Goal: Task Accomplishment & Management: Complete application form

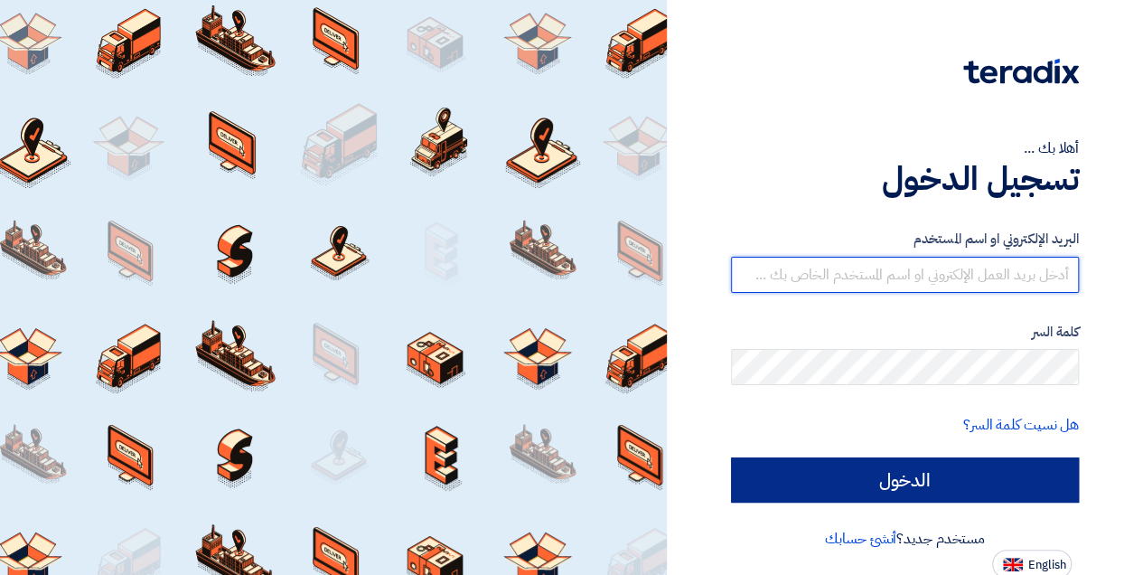
type input "[EMAIL_ADDRESS][DOMAIN_NAME]"
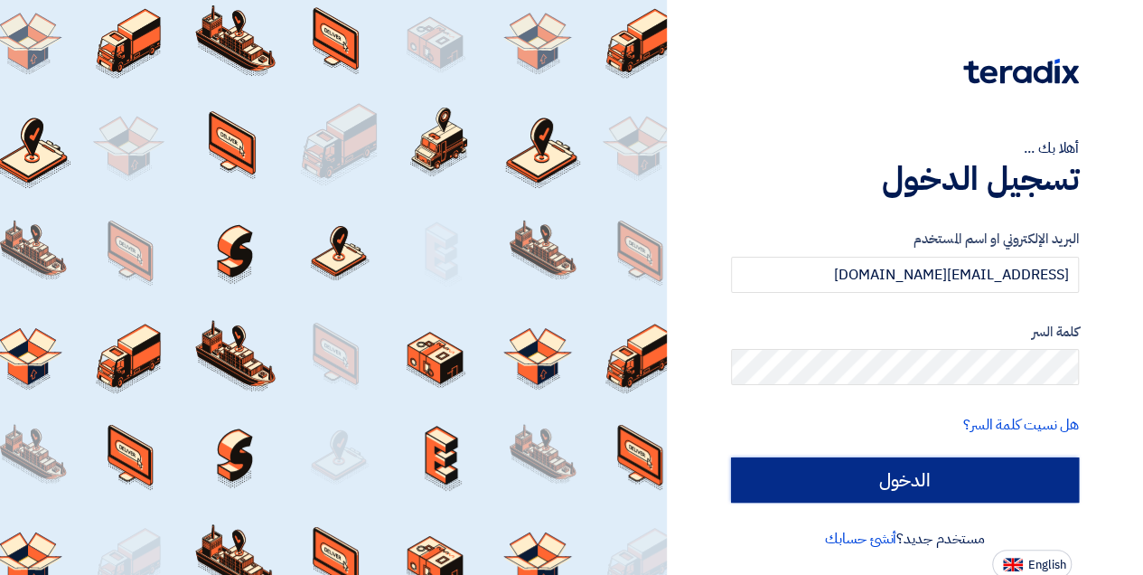
click at [929, 478] on input "الدخول" at bounding box center [905, 479] width 348 height 45
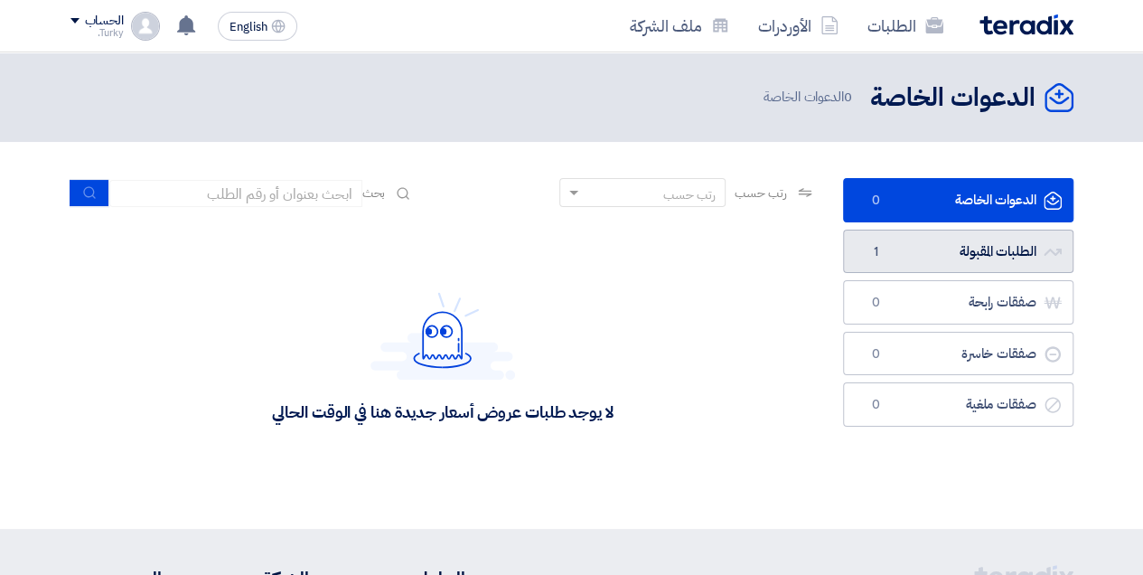
click at [962, 256] on link "الطلبات المقبولة الطلبات المقبولة 1" at bounding box center [958, 252] width 231 height 44
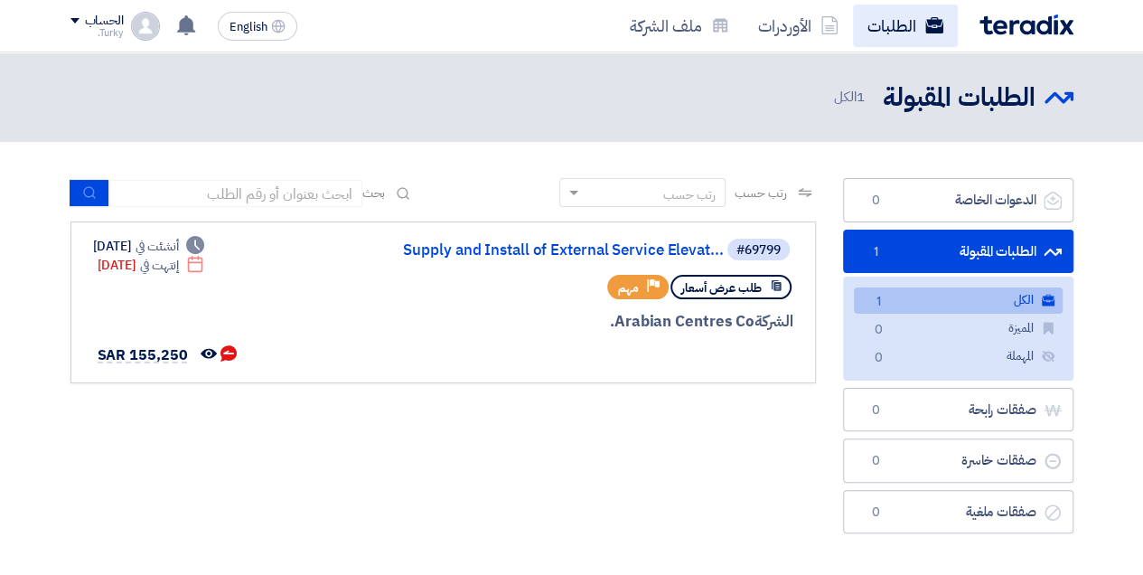
click at [880, 22] on link "الطلبات" at bounding box center [905, 26] width 105 height 42
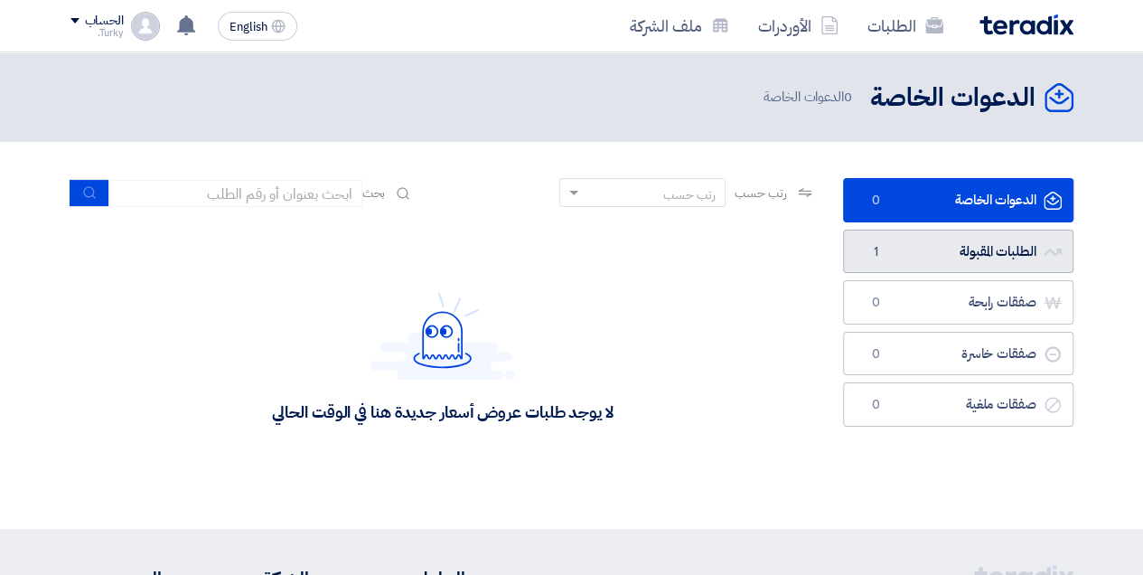
click at [978, 251] on link "الطلبات المقبولة الطلبات المقبولة 1" at bounding box center [958, 252] width 231 height 44
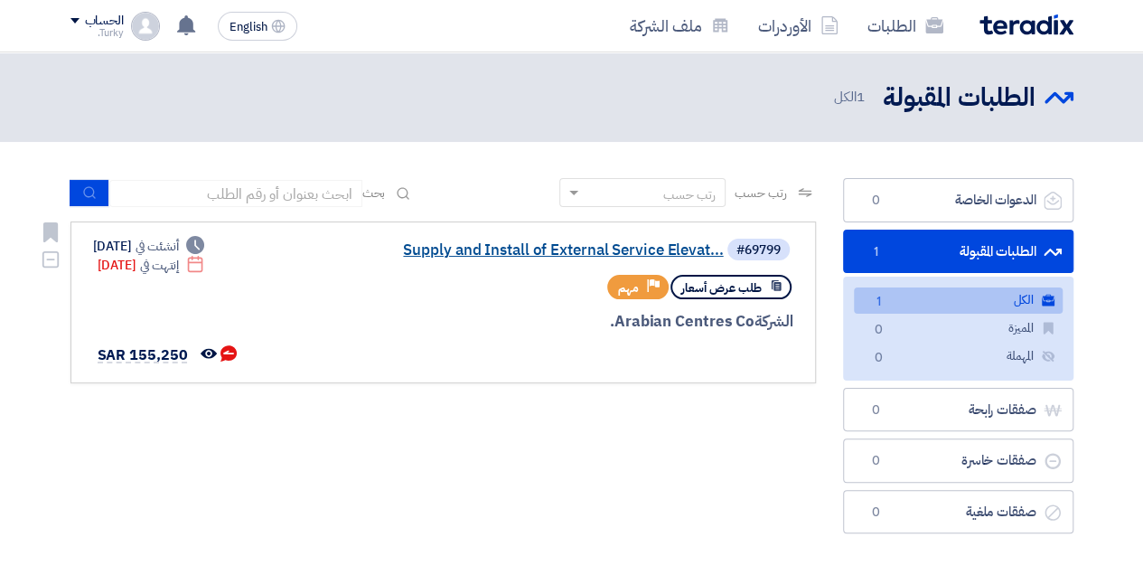
click at [645, 253] on link "Supply and Install of External Service Elevat..." at bounding box center [543, 250] width 362 height 16
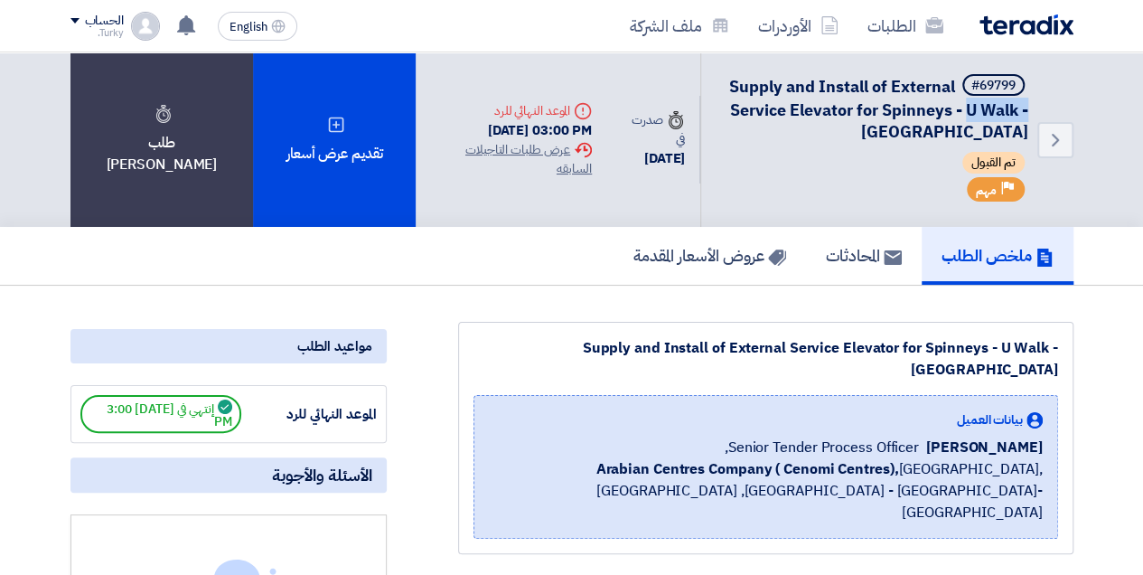
drag, startPoint x: 1024, startPoint y: 128, endPoint x: 966, endPoint y: 110, distance: 60.6
click at [966, 110] on span "Supply and Install of External Service Elevator for Spinneys - U Walk - [GEOGRA…" at bounding box center [878, 109] width 299 height 70
copy span "U Walk -"
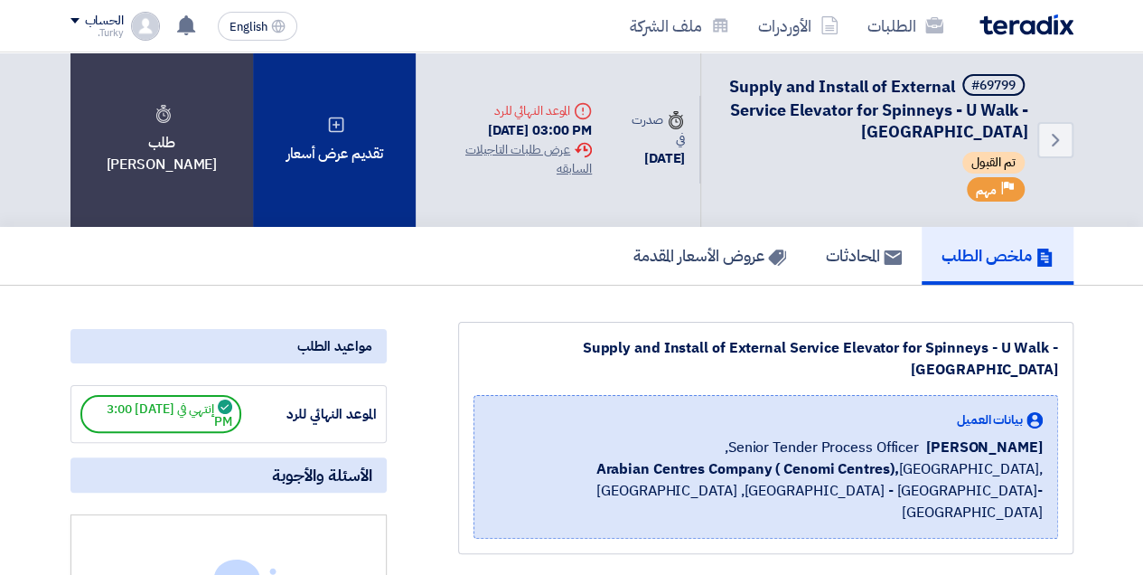
click at [353, 137] on div "تقديم عرض أسعار" at bounding box center [334, 139] width 163 height 174
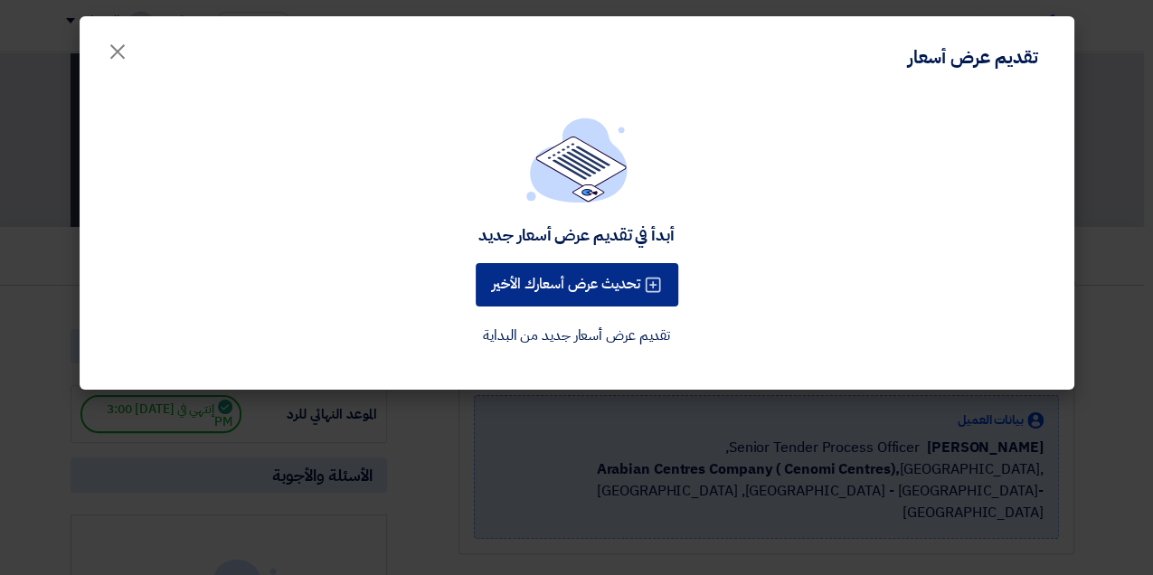
click at [644, 286] on button "تحديث عرض أسعارك الأخير" at bounding box center [576, 284] width 202 height 43
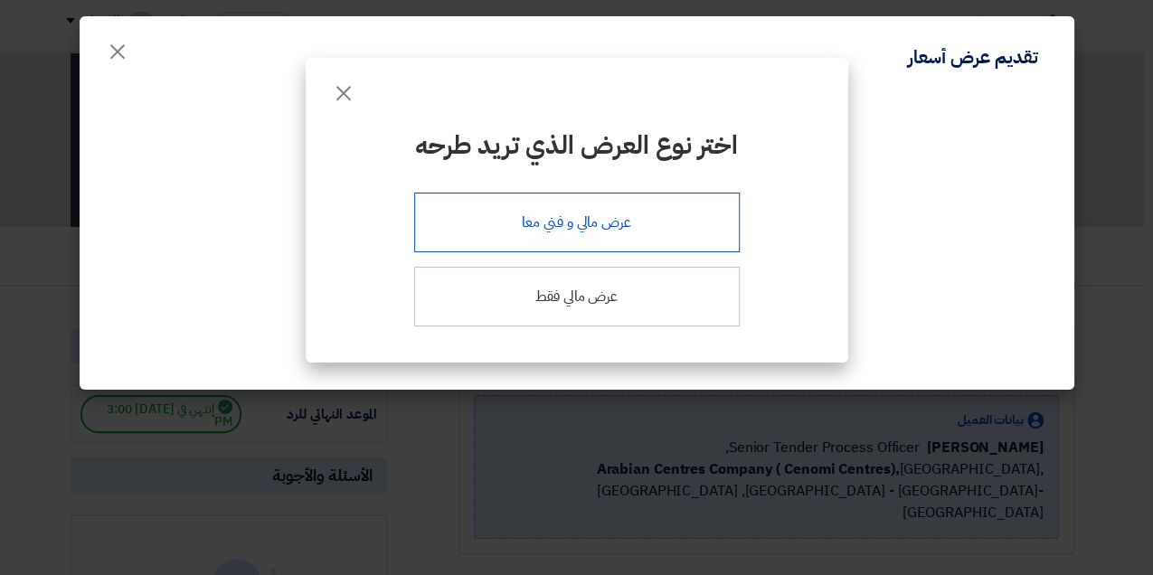
click at [598, 226] on div "عرض مالي و فني معا" at bounding box center [576, 223] width 325 height 60
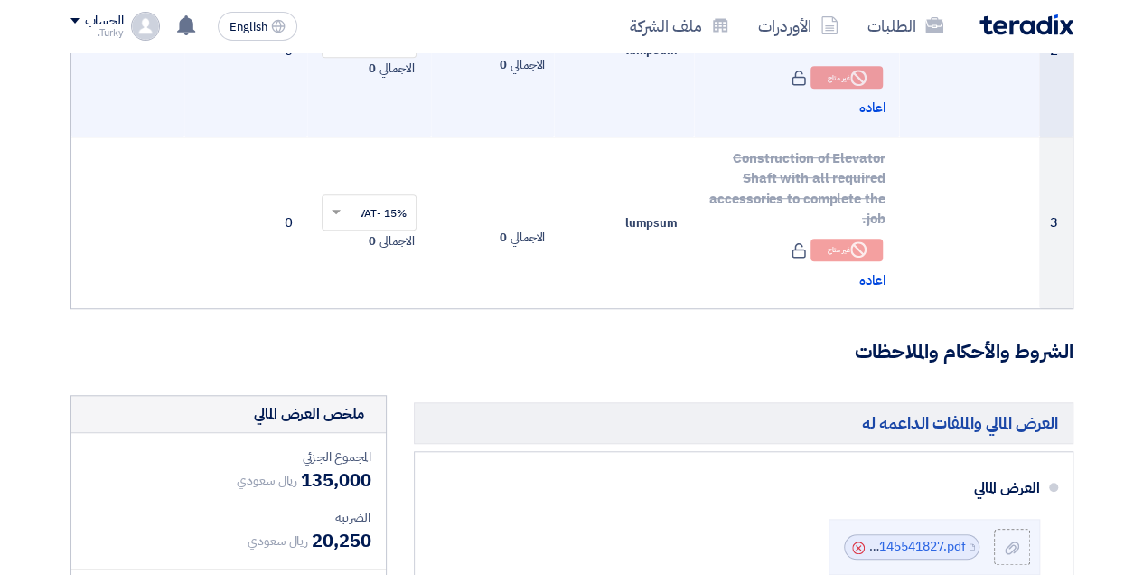
scroll to position [723, 0]
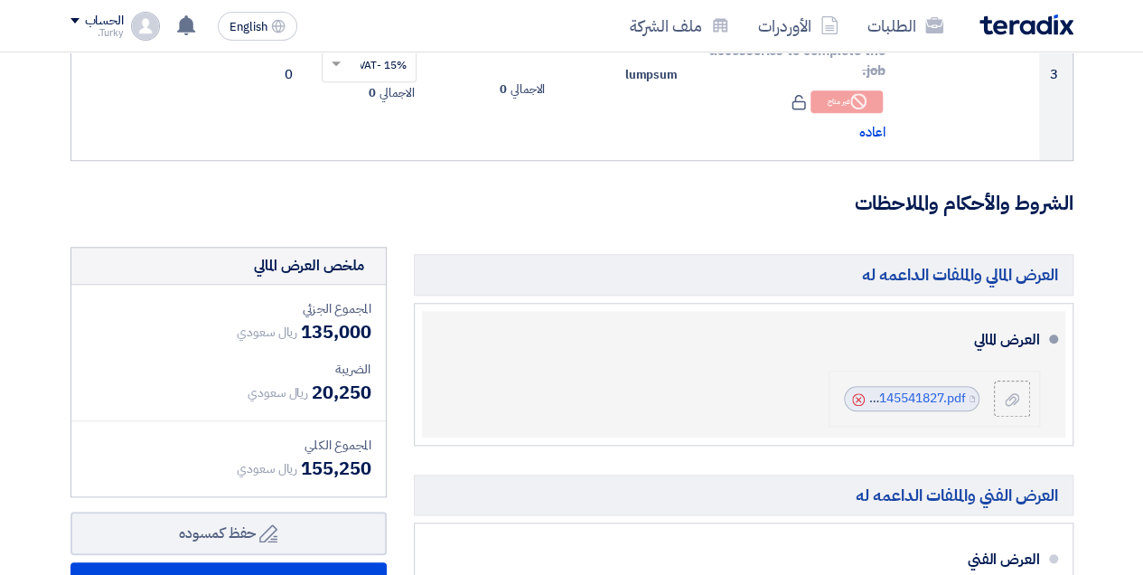
click at [859, 398] on icon "Cancel" at bounding box center [858, 399] width 13 height 13
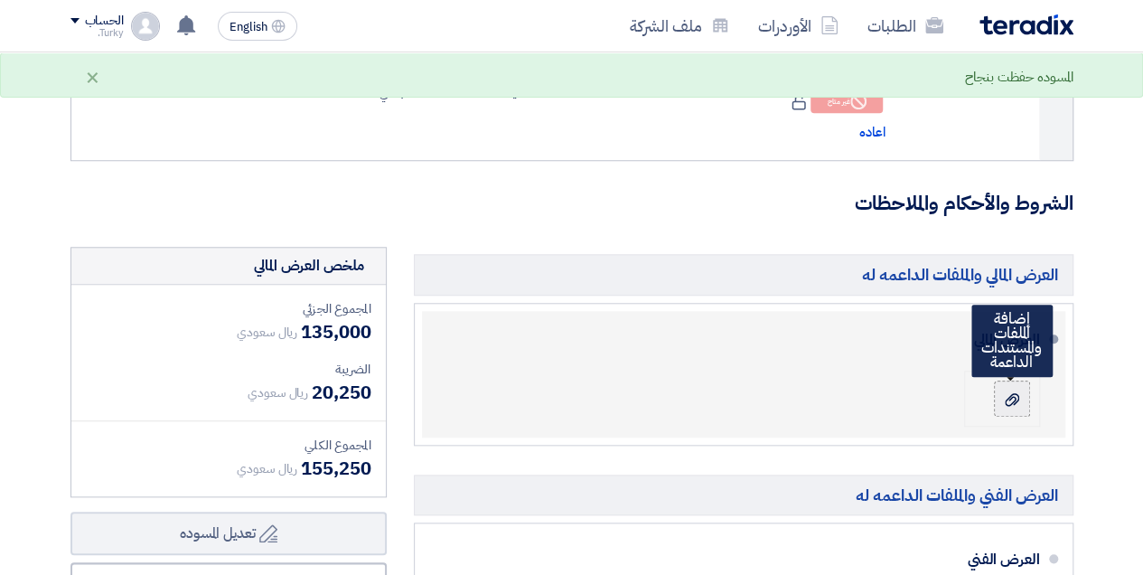
click at [1009, 398] on icon at bounding box center [1012, 399] width 14 height 14
click at [0, 0] on input "file" at bounding box center [0, 0] width 0 height 0
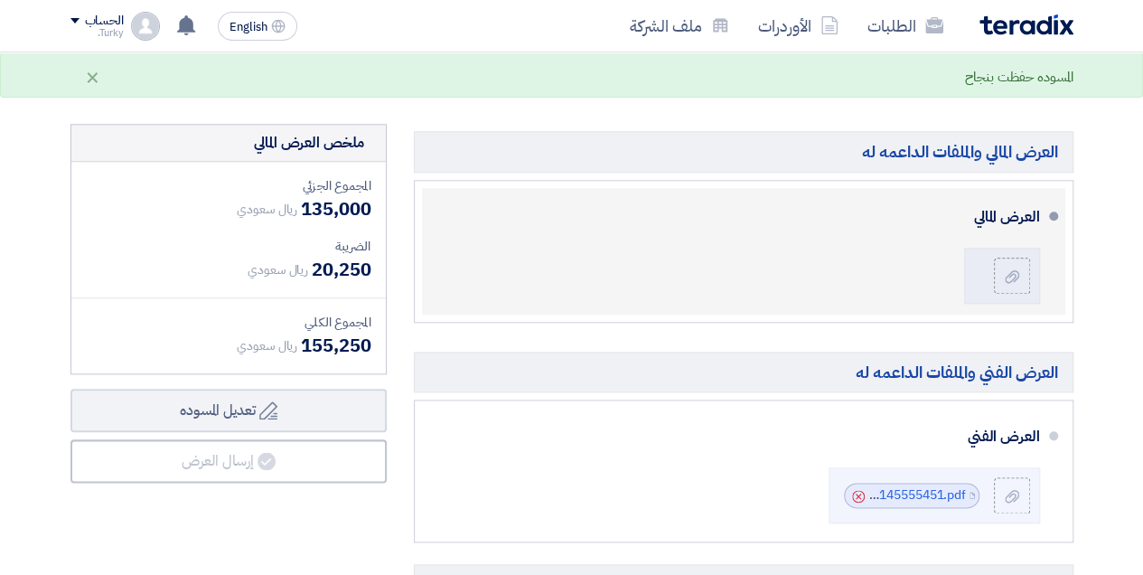
scroll to position [904, 0]
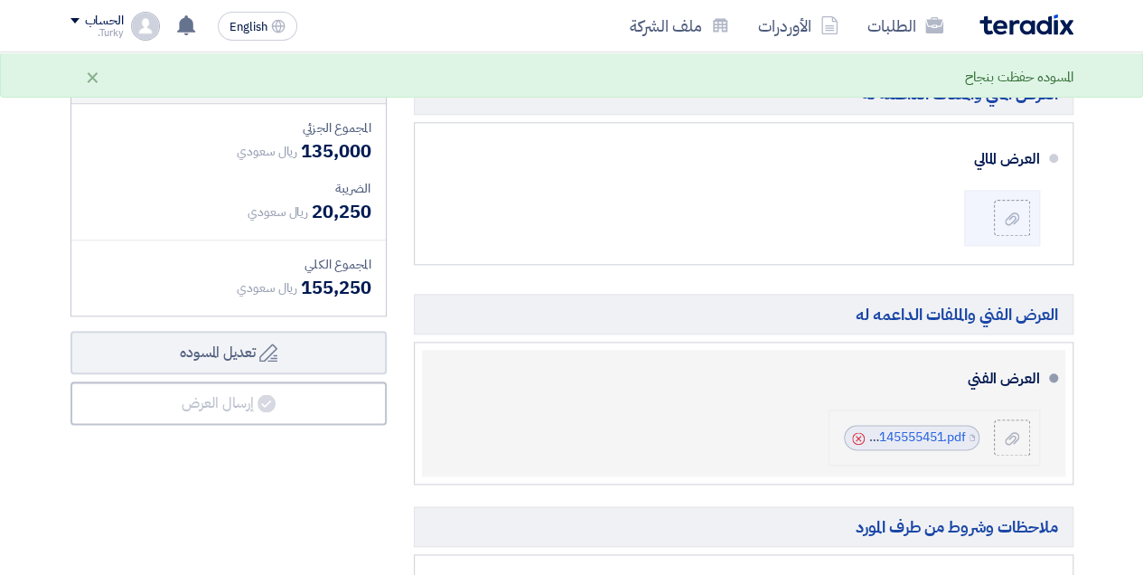
click at [860, 434] on icon "Cancel" at bounding box center [858, 438] width 13 height 13
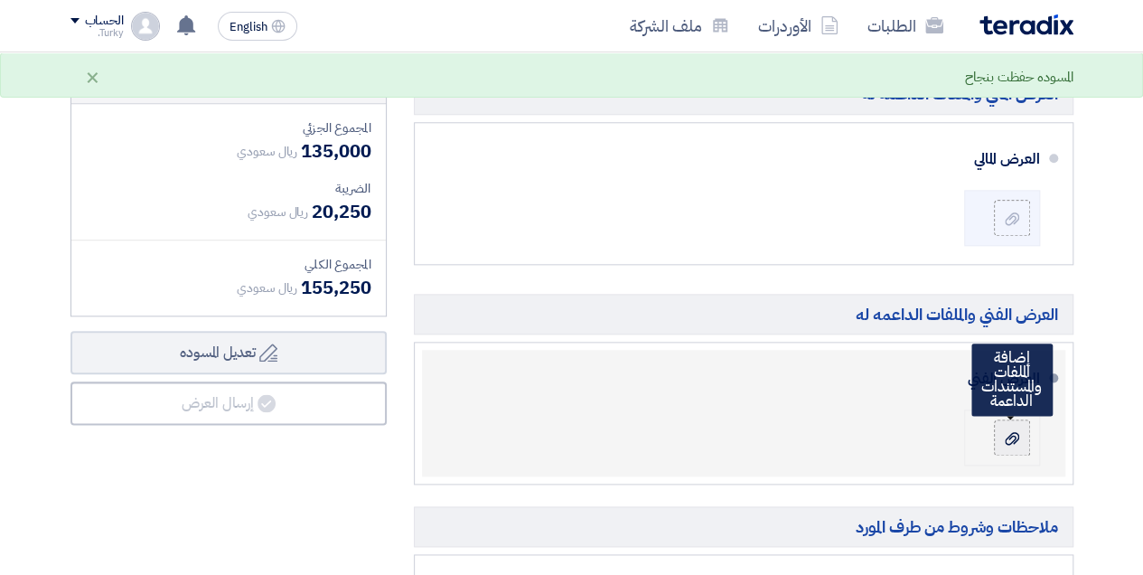
click at [1002, 431] on div at bounding box center [1013, 437] width 22 height 18
click at [0, 0] on input "file" at bounding box center [0, 0] width 0 height 0
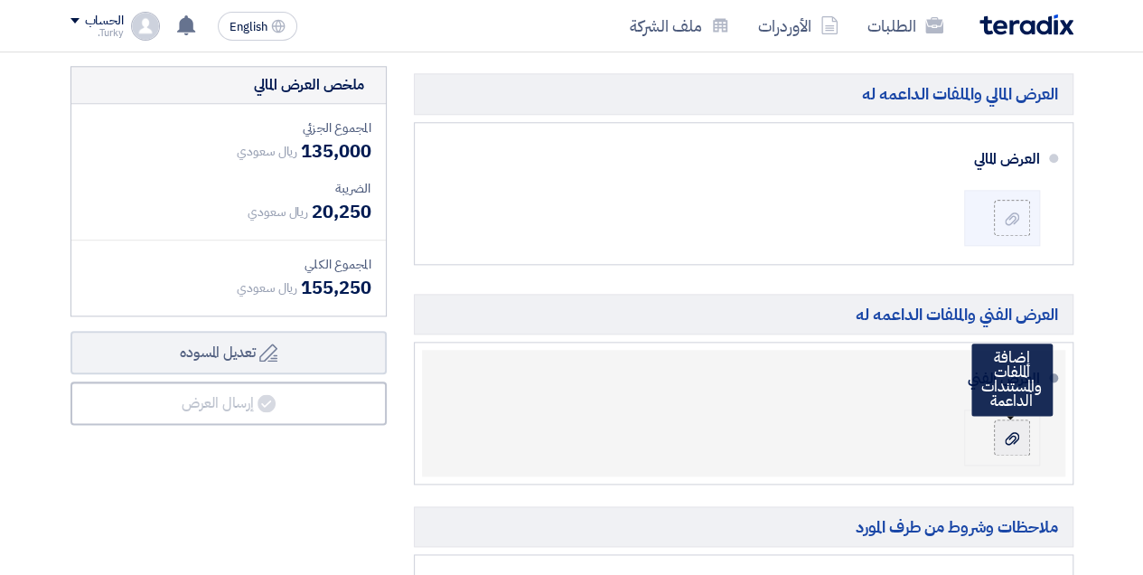
click at [1008, 432] on icon at bounding box center [1012, 438] width 14 height 14
click at [0, 0] on input "file" at bounding box center [0, 0] width 0 height 0
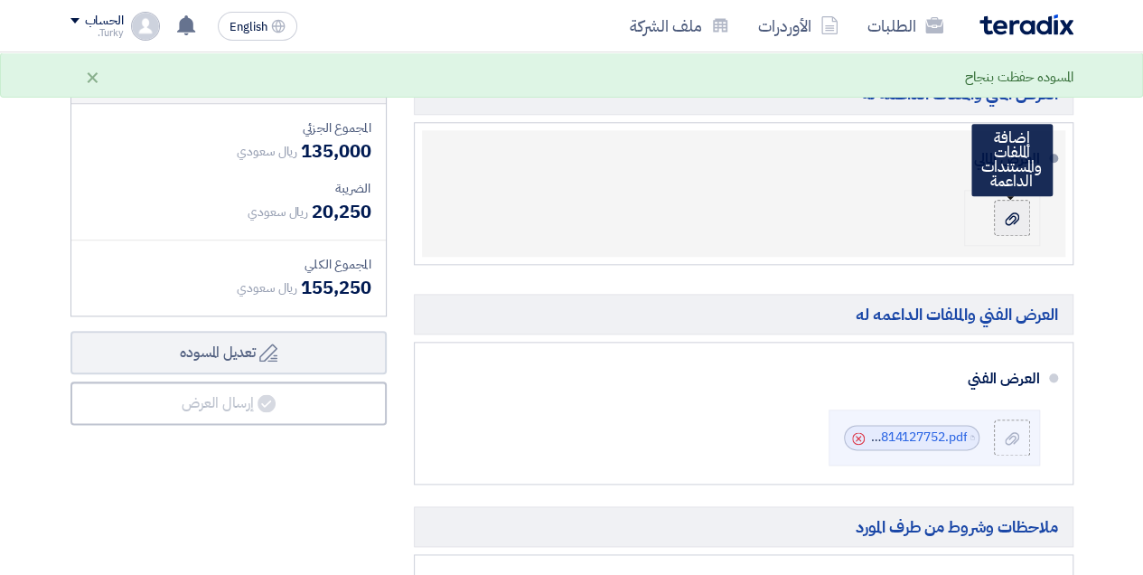
click at [1015, 212] on icon at bounding box center [1012, 219] width 14 height 14
click at [0, 0] on input "file" at bounding box center [0, 0] width 0 height 0
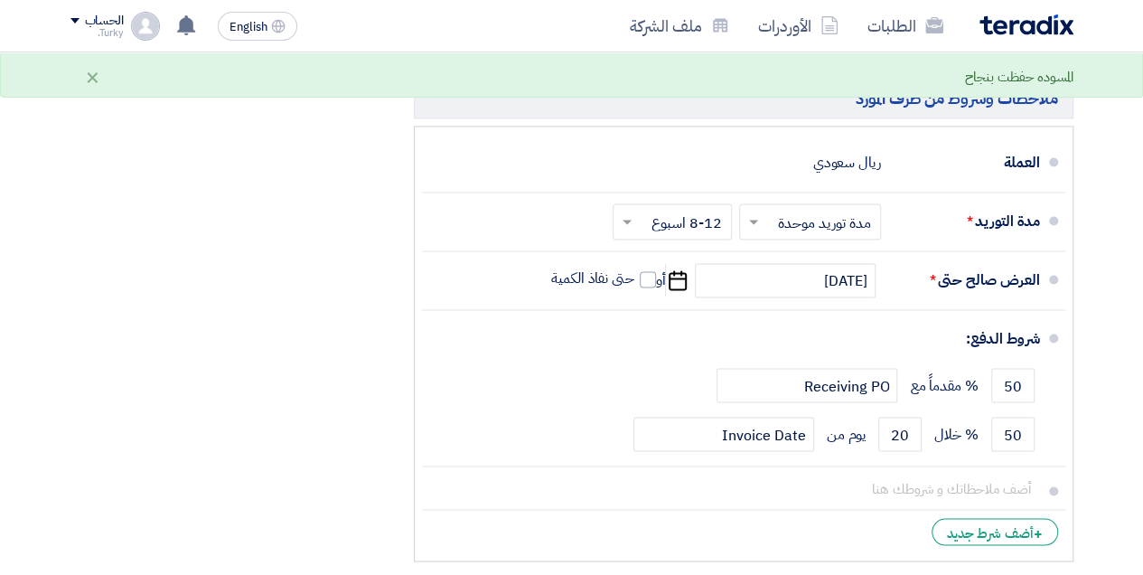
scroll to position [1311, 0]
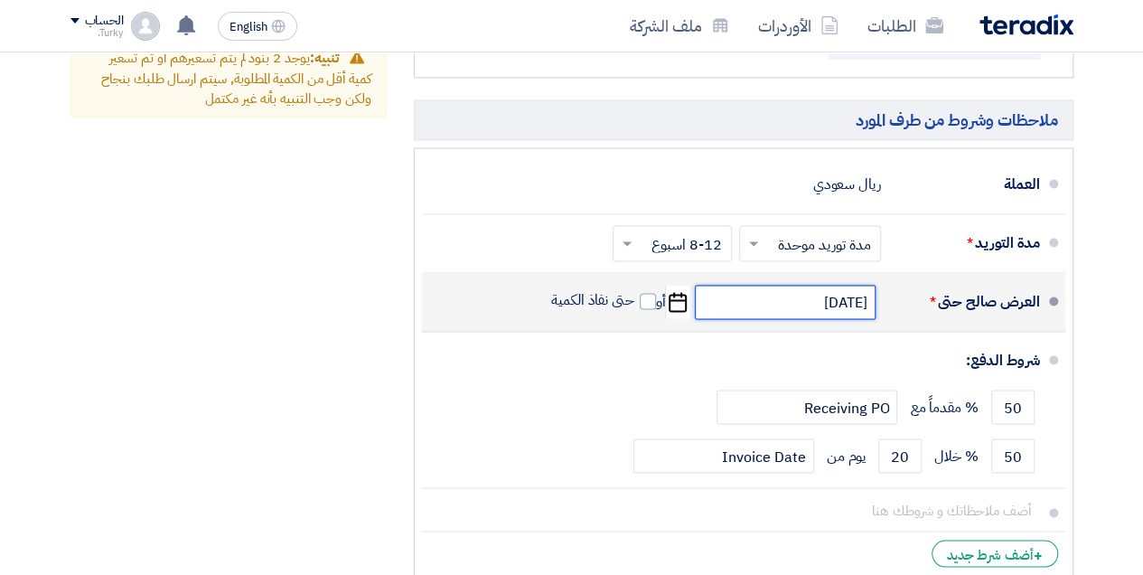
click at [816, 304] on input "[DATE]" at bounding box center [785, 302] width 181 height 34
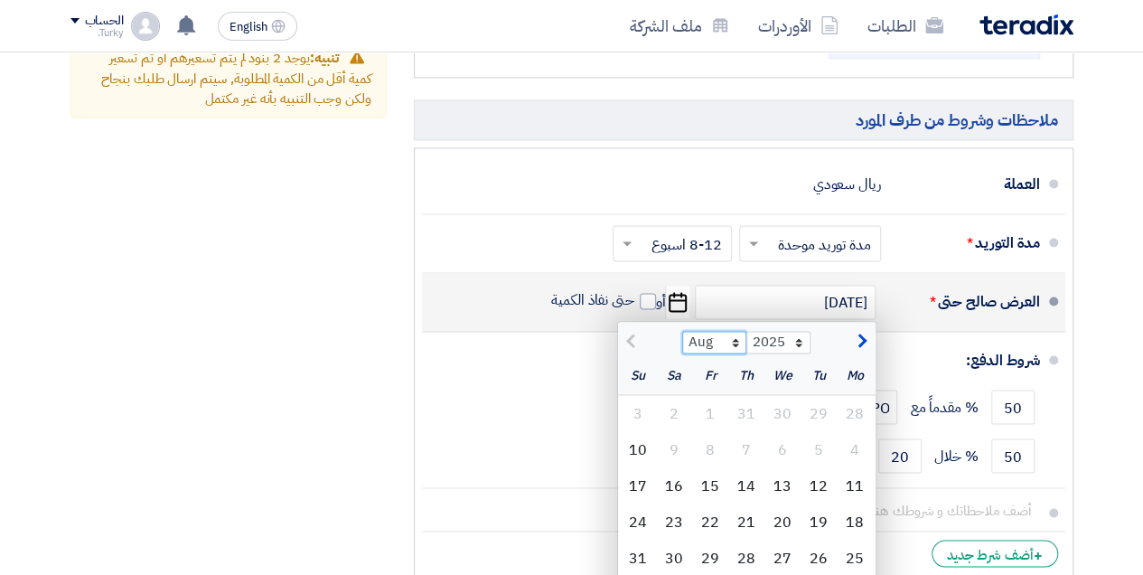
click at [734, 337] on select "Aug Sep Oct Nov Dec" at bounding box center [714, 343] width 64 height 24
select select "12"
click at [682, 331] on select "Aug Sep Oct Nov Dec" at bounding box center [714, 343] width 64 height 24
click at [812, 550] on div "30" at bounding box center [819, 558] width 36 height 36
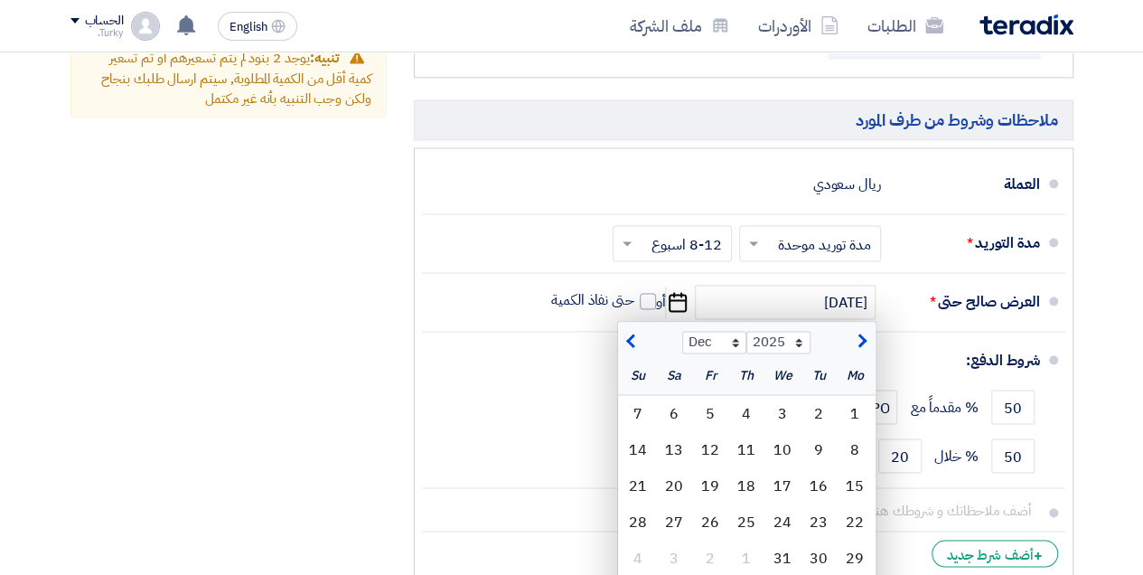
type input "[DATE]"
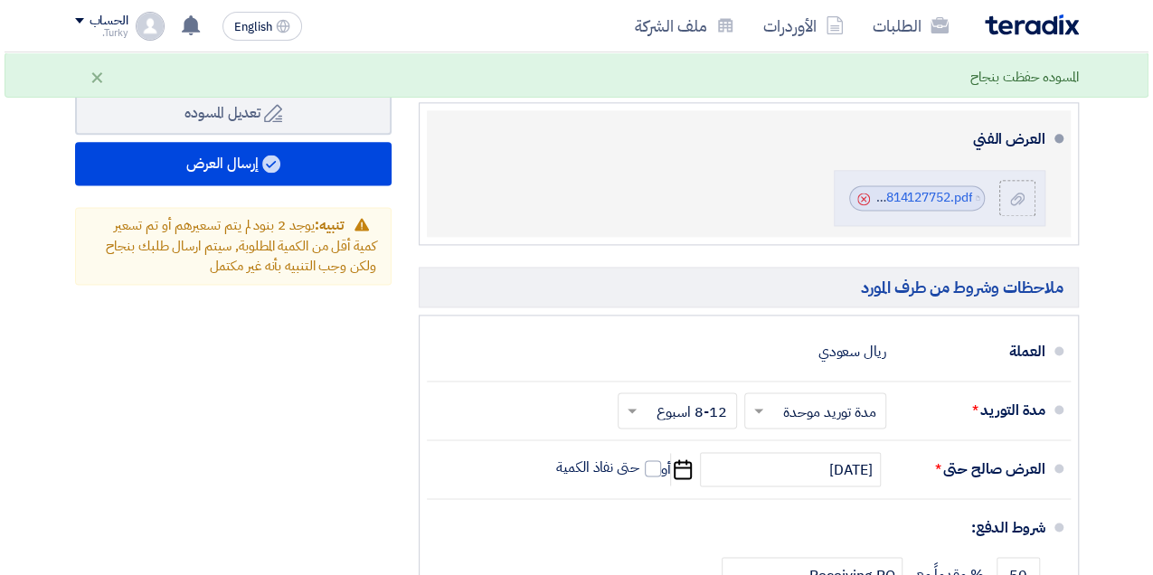
scroll to position [1010, 0]
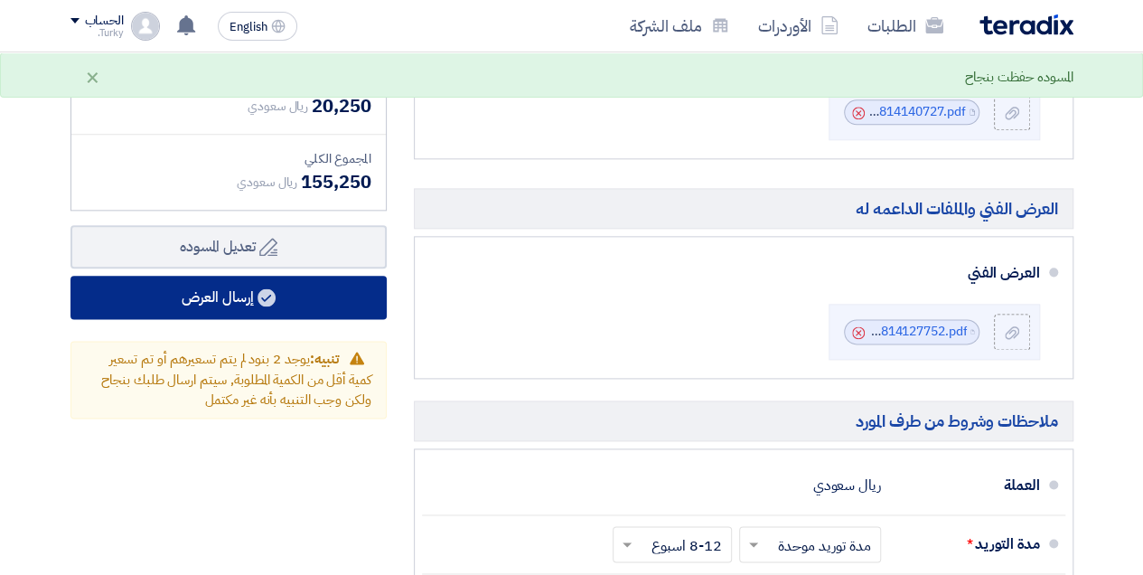
click at [259, 289] on icon at bounding box center [267, 297] width 18 height 18
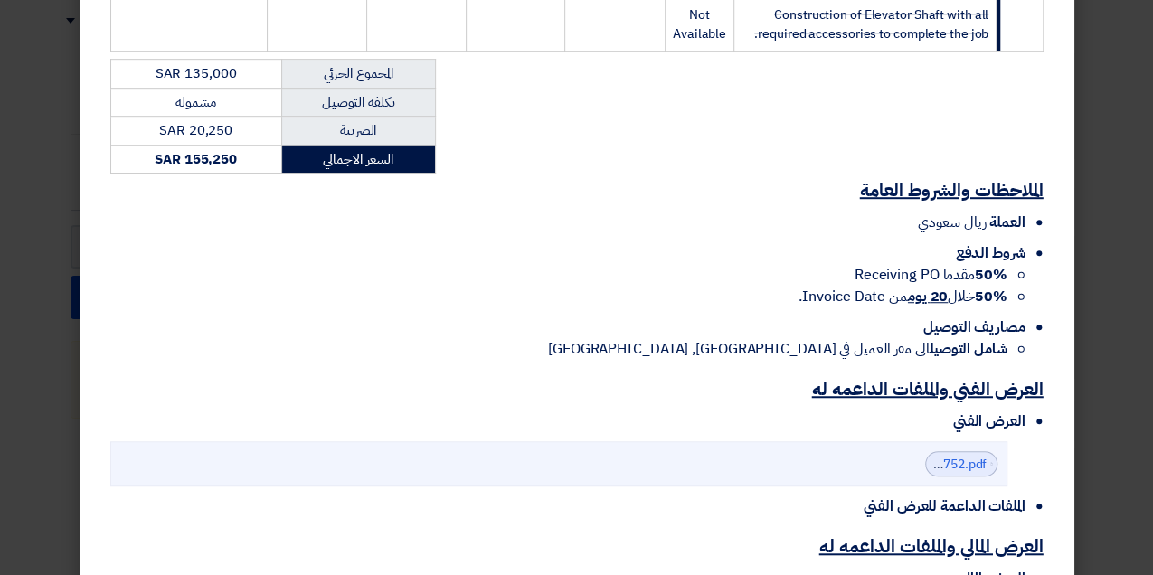
scroll to position [700, 0]
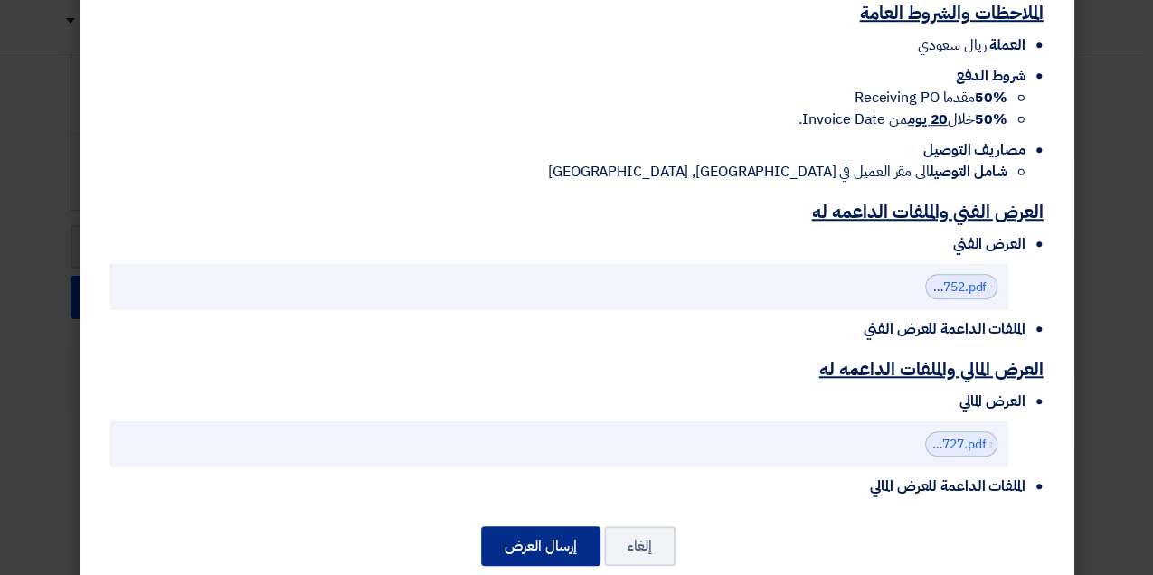
click at [553, 526] on button "إرسال العرض" at bounding box center [540, 546] width 119 height 40
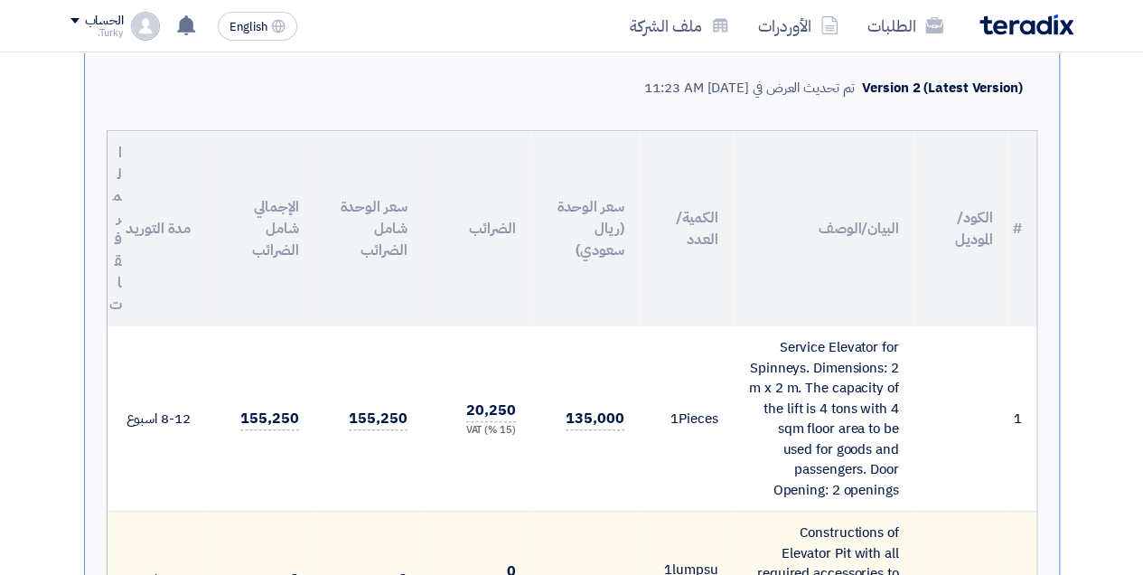
scroll to position [428, 0]
